Goal: Task Accomplishment & Management: Complete application form

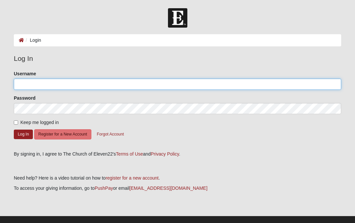
click at [111, 86] on input "Username" at bounding box center [178, 84] width 328 height 11
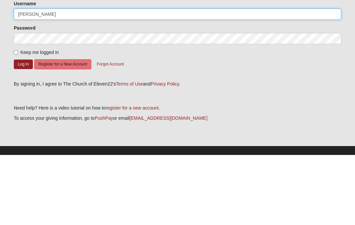
type input "[PERSON_NAME]"
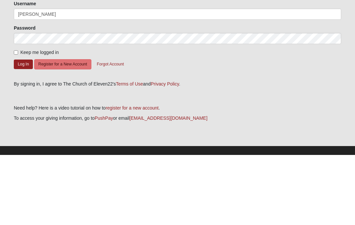
click at [64, 129] on button "Register for a New Account" at bounding box center [62, 134] width 57 height 10
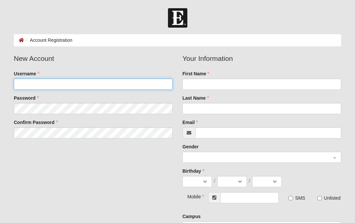
click at [147, 88] on input "Username" at bounding box center [93, 84] width 159 height 11
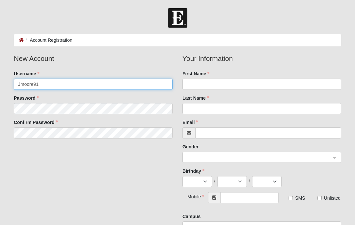
type input "Jmoore91"
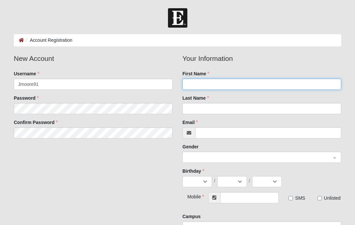
click at [229, 87] on input "First Name" at bounding box center [262, 84] width 159 height 11
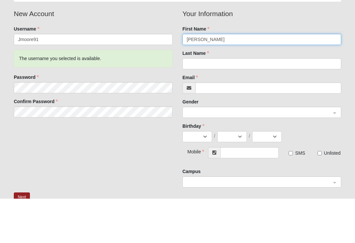
type input "[PERSON_NAME]"
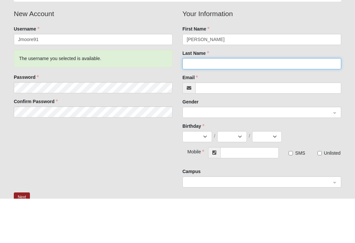
click at [231, 103] on input "Last Name" at bounding box center [262, 108] width 159 height 11
type input "[PERSON_NAME]"
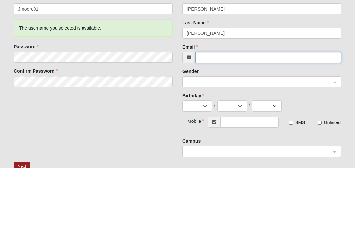
click at [237, 127] on input "Email" at bounding box center [268, 132] width 146 height 11
click at [231, 154] on span at bounding box center [259, 157] width 144 height 7
type input "[EMAIL_ADDRESS][DOMAIN_NAME]"
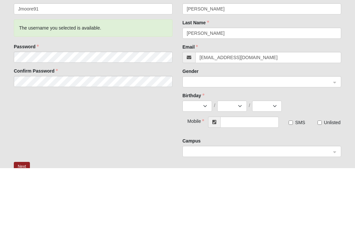
scroll to position [75, 0]
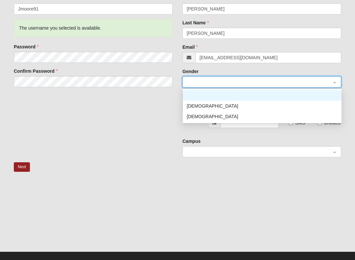
click at [225, 120] on div "[DEMOGRAPHIC_DATA]" at bounding box center [262, 116] width 159 height 11
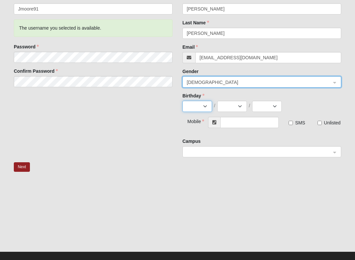
click at [199, 105] on select "Jan Feb Mar Apr May Jun [DATE] Aug Sep Oct Nov Dec" at bounding box center [198, 106] width 30 height 11
select select "7"
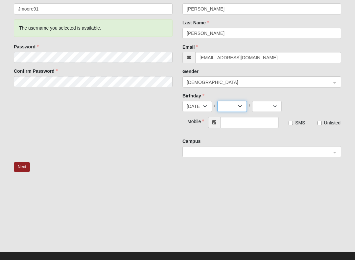
click at [247, 103] on select "1 2 3 4 5 6 7 8 9 10 11 12 13 14 15 16 17 18 19 20 21 22 23 24 25 26 27 28 29 3…" at bounding box center [232, 106] width 30 height 11
select select "21"
click at [280, 107] on select "2025 2024 2023 2022 2021 2020 2019 2018 2017 2016 2015 2014 2013 2012 2011 2010…" at bounding box center [267, 106] width 30 height 11
select select "1966"
click at [249, 124] on input "text" at bounding box center [249, 122] width 59 height 11
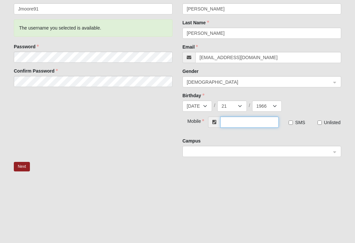
scroll to position [75, 0]
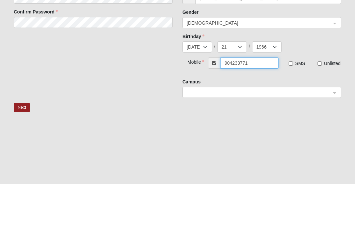
type input "[PHONE_NUMBER]"
click at [214, 149] on span at bounding box center [259, 152] width 144 height 7
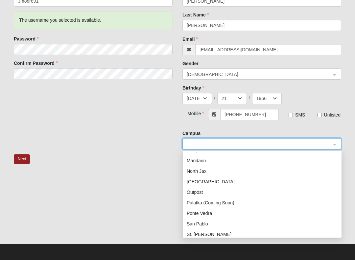
scroll to position [51, 0]
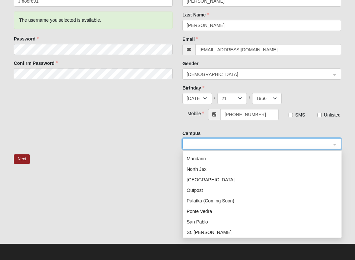
click at [213, 222] on div "San Pablo" at bounding box center [262, 221] width 151 height 7
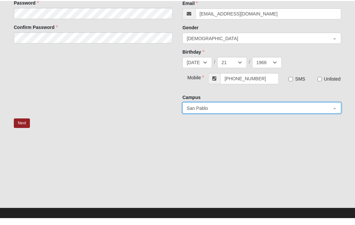
scroll to position [120, 0]
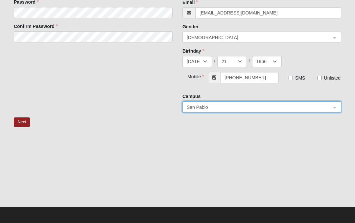
click at [21, 126] on button "Next" at bounding box center [22, 122] width 16 height 10
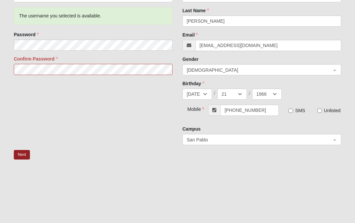
click at [81, 78] on fieldset "New Account Username Jmoore91 The username you selected is available. Password …" at bounding box center [93, 23] width 169 height 114
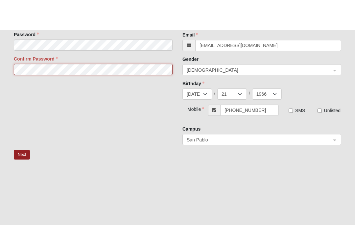
scroll to position [151, 0]
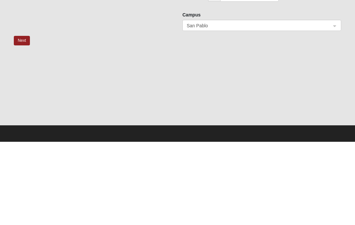
click at [26, 119] on button "Next" at bounding box center [22, 124] width 16 height 10
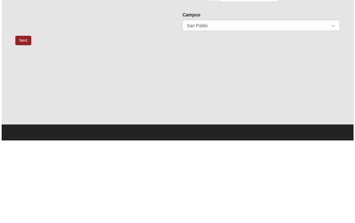
scroll to position [153, 0]
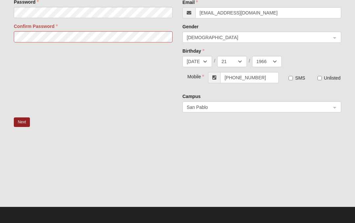
click at [22, 125] on button "Next" at bounding box center [22, 122] width 16 height 10
click at [25, 121] on button "Next" at bounding box center [22, 122] width 16 height 10
click at [25, 123] on button "Next" at bounding box center [22, 122] width 16 height 10
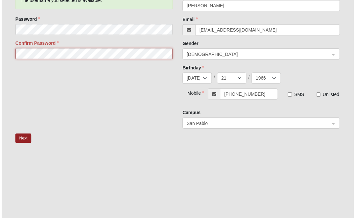
scroll to position [151, 0]
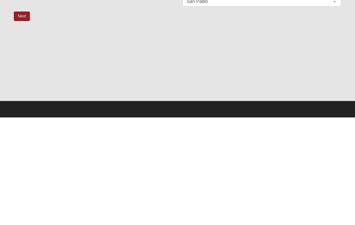
click at [24, 119] on button "Next" at bounding box center [22, 124] width 16 height 10
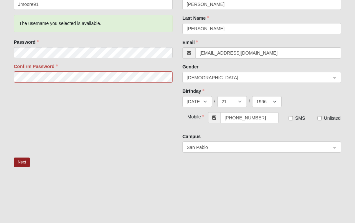
scroll to position [111, 0]
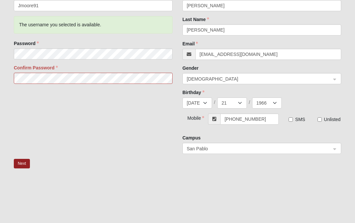
click at [29, 163] on button "Next" at bounding box center [22, 164] width 16 height 10
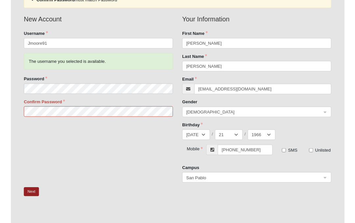
scroll to position [78, 0]
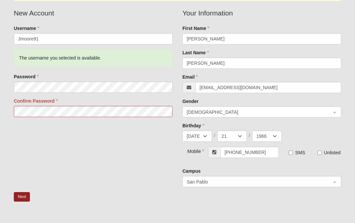
click at [22, 197] on button "Next" at bounding box center [22, 197] width 16 height 10
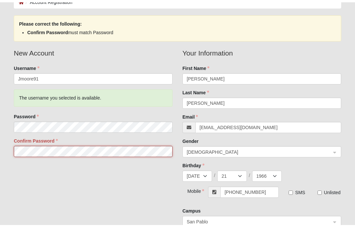
scroll to position [40, 0]
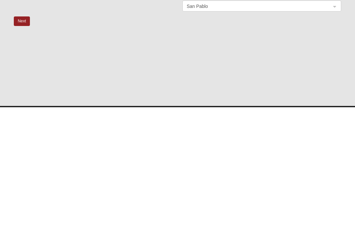
click at [28, 134] on button "Next" at bounding box center [22, 139] width 16 height 10
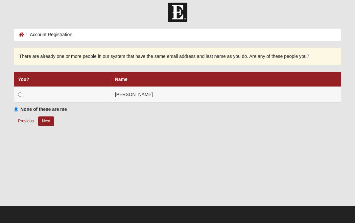
scroll to position [0, 0]
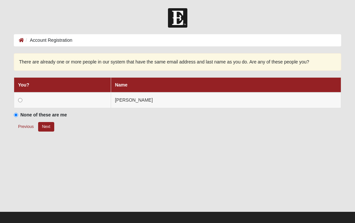
click at [22, 100] on input "radio" at bounding box center [20, 100] width 4 height 4
click at [46, 129] on button "Next" at bounding box center [46, 127] width 16 height 10
radio input "true"
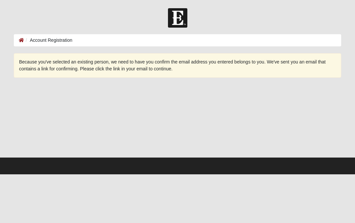
click at [62, 40] on li "Account Registration" at bounding box center [48, 40] width 48 height 7
